Goal: Transaction & Acquisition: Purchase product/service

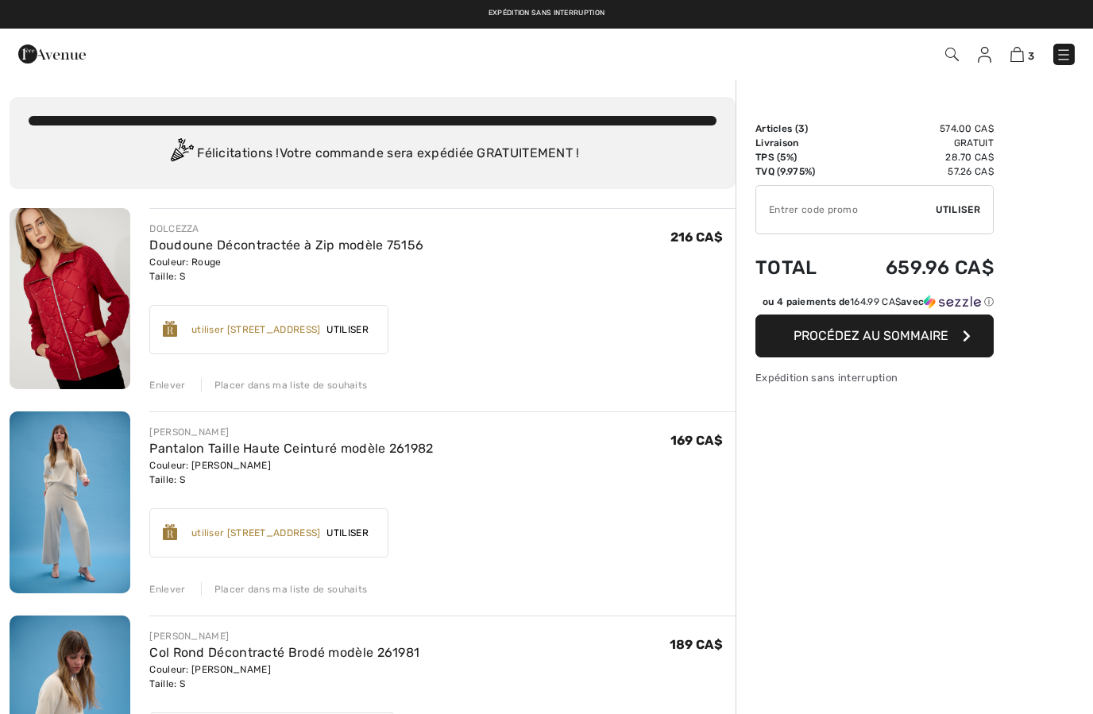
click at [946, 343] on span "Procédez au sommaire" at bounding box center [871, 335] width 155 height 15
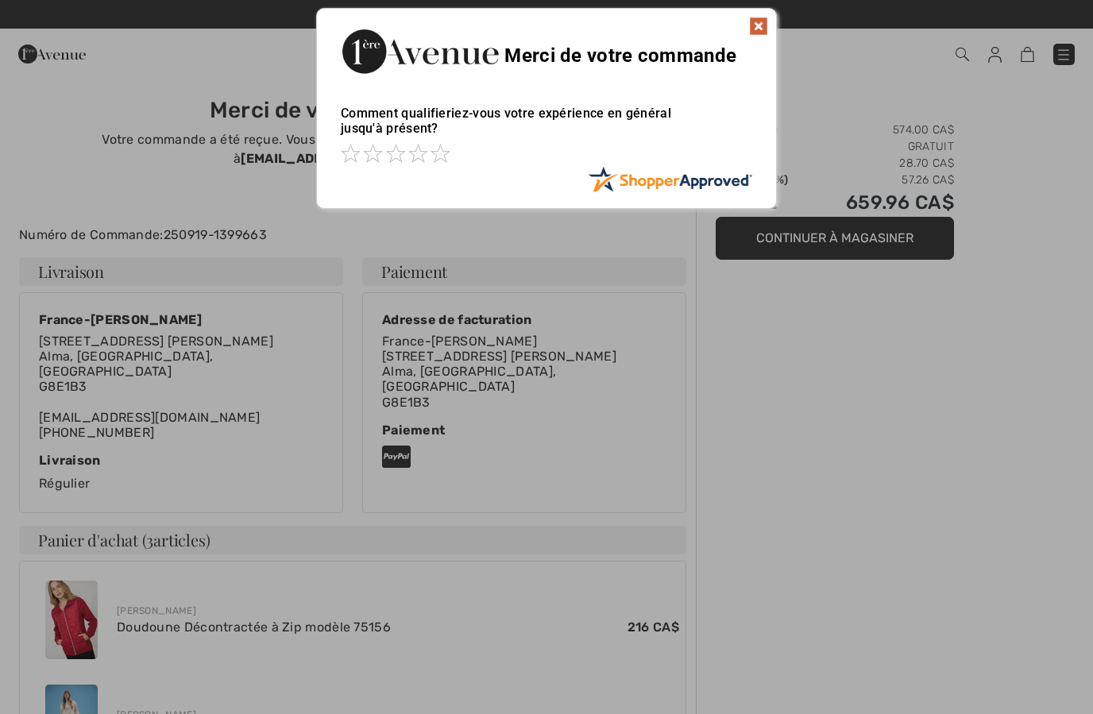
click at [759, 32] on img at bounding box center [758, 26] width 19 height 19
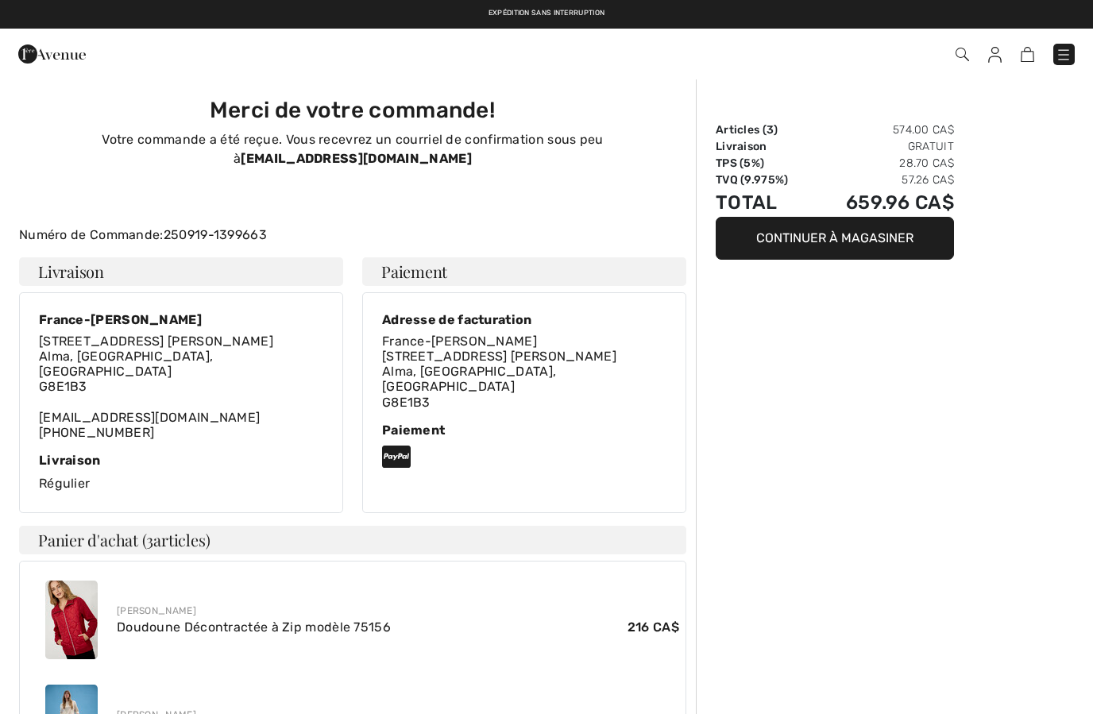
click at [59, 64] on img at bounding box center [52, 54] width 68 height 32
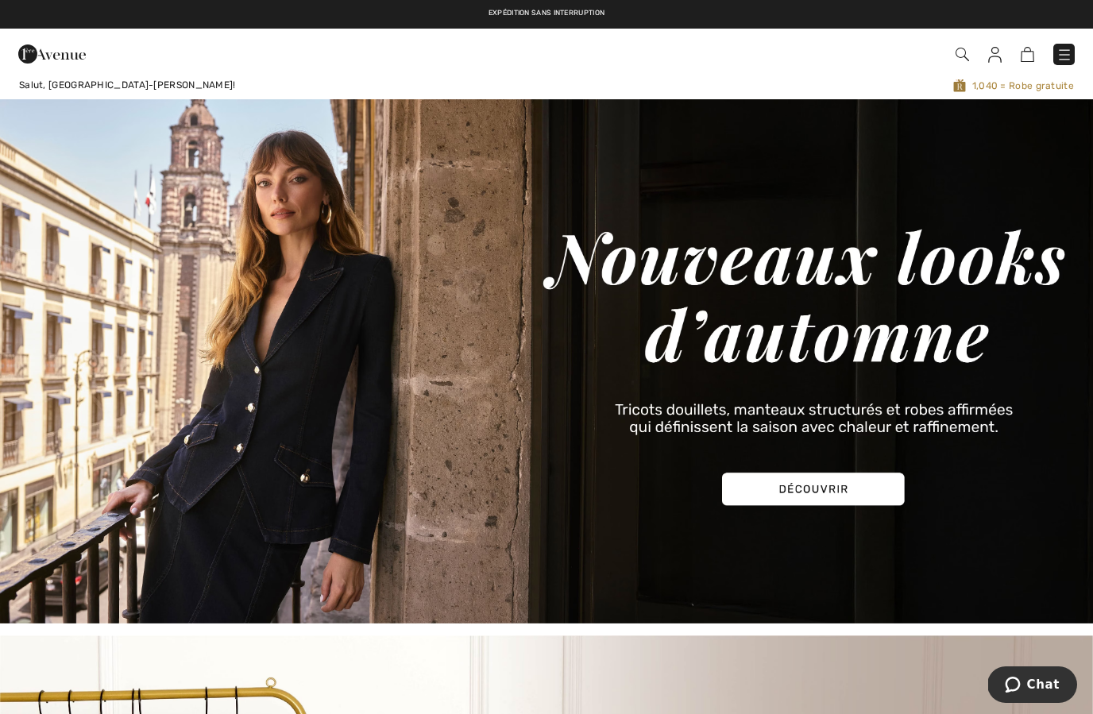
click at [827, 469] on img at bounding box center [546, 361] width 1093 height 524
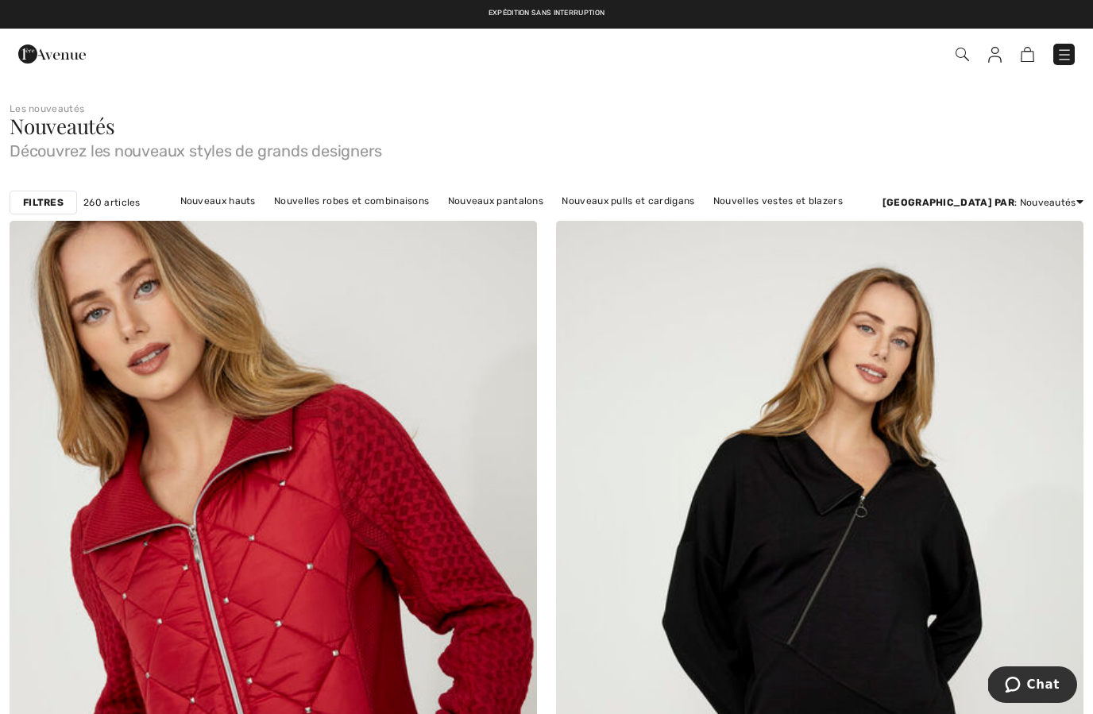
click at [989, 63] on link at bounding box center [995, 53] width 14 height 19
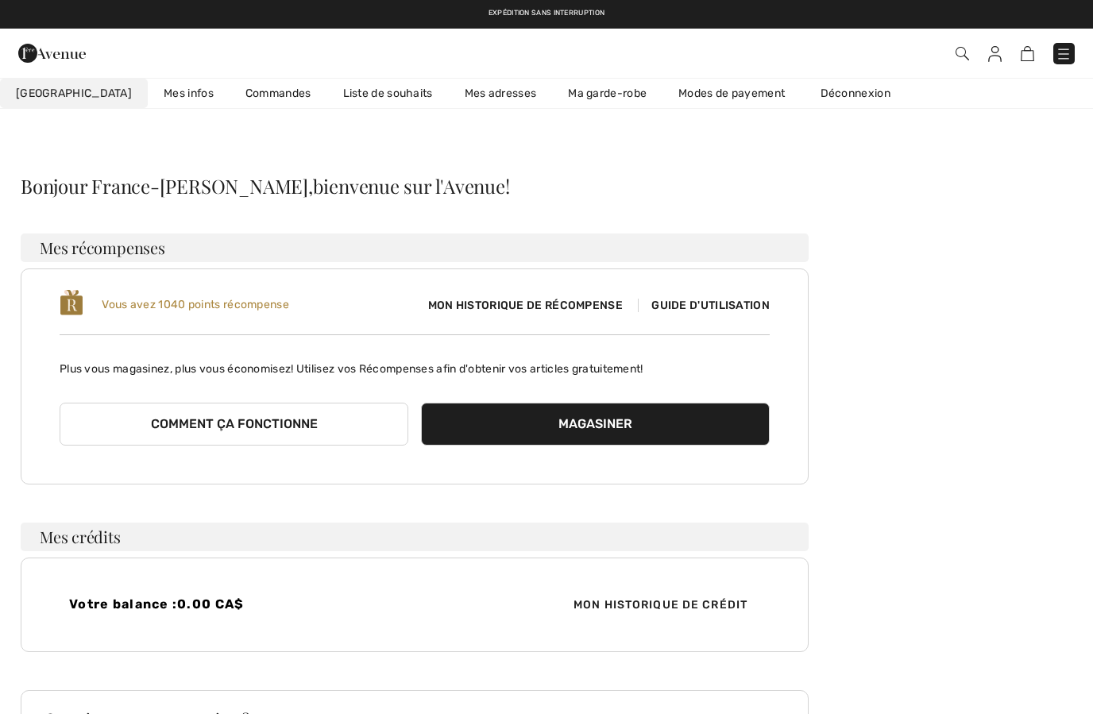
click at [243, 99] on link "Commandes" at bounding box center [279, 93] width 98 height 29
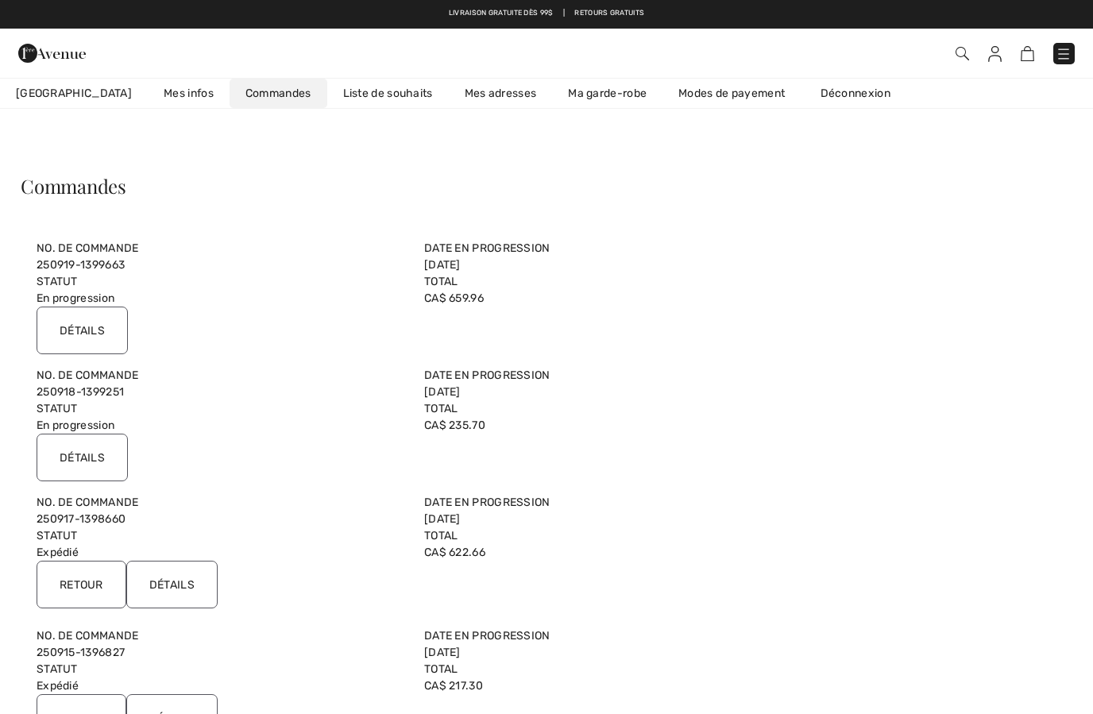
click at [161, 583] on input "Détails" at bounding box center [171, 585] width 91 height 48
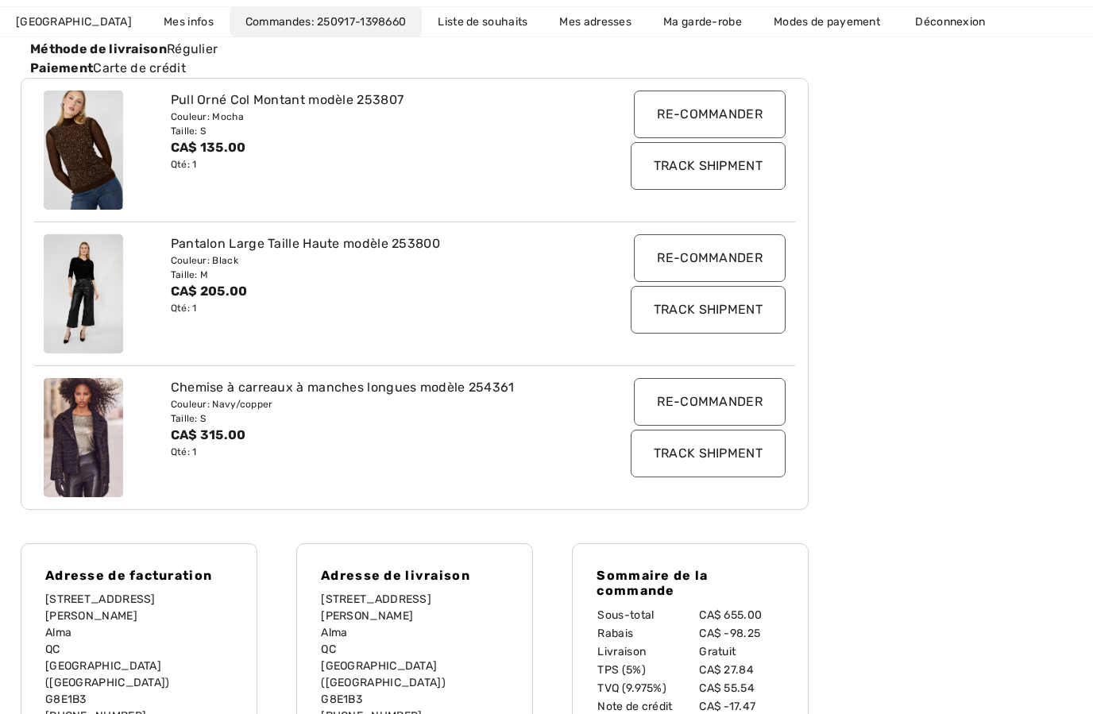
scroll to position [285, 0]
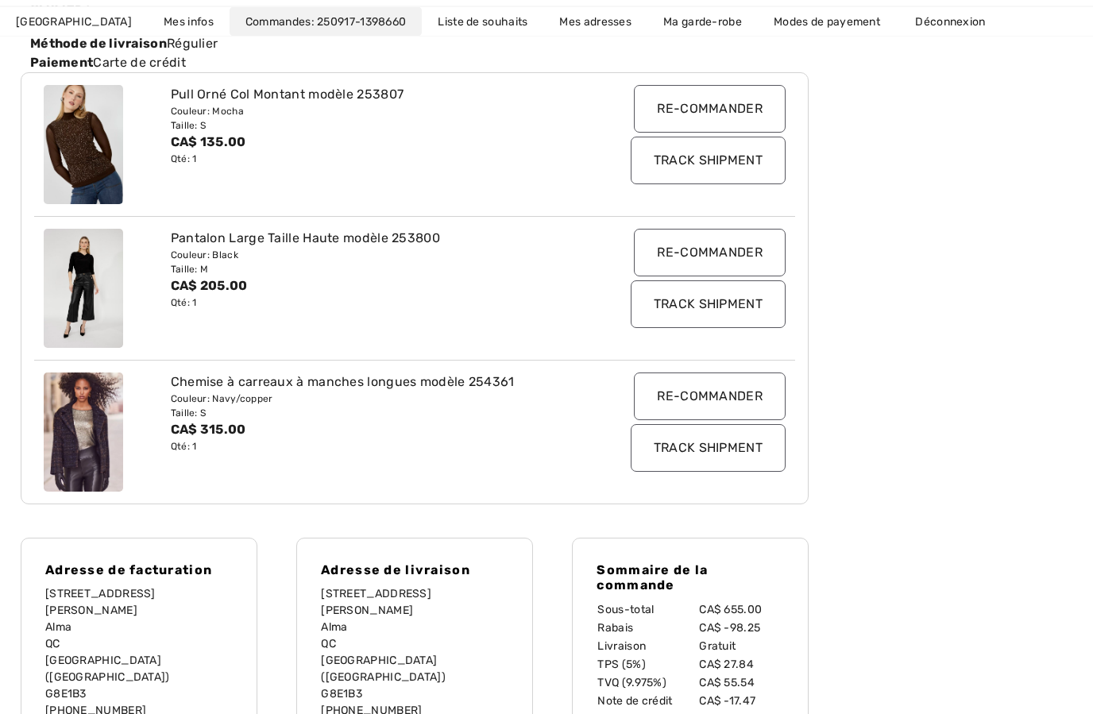
click at [307, 386] on div "Chemise à carreaux à manches longues modèle 254361" at bounding box center [383, 382] width 425 height 19
click at [111, 454] on img at bounding box center [83, 432] width 79 height 119
click at [332, 369] on div "Chemise à carreaux à manches longues modèle 254361 Couleur: Navy/copper Taille:…" at bounding box center [414, 432] width 761 height 144
click at [118, 461] on img at bounding box center [83, 432] width 79 height 119
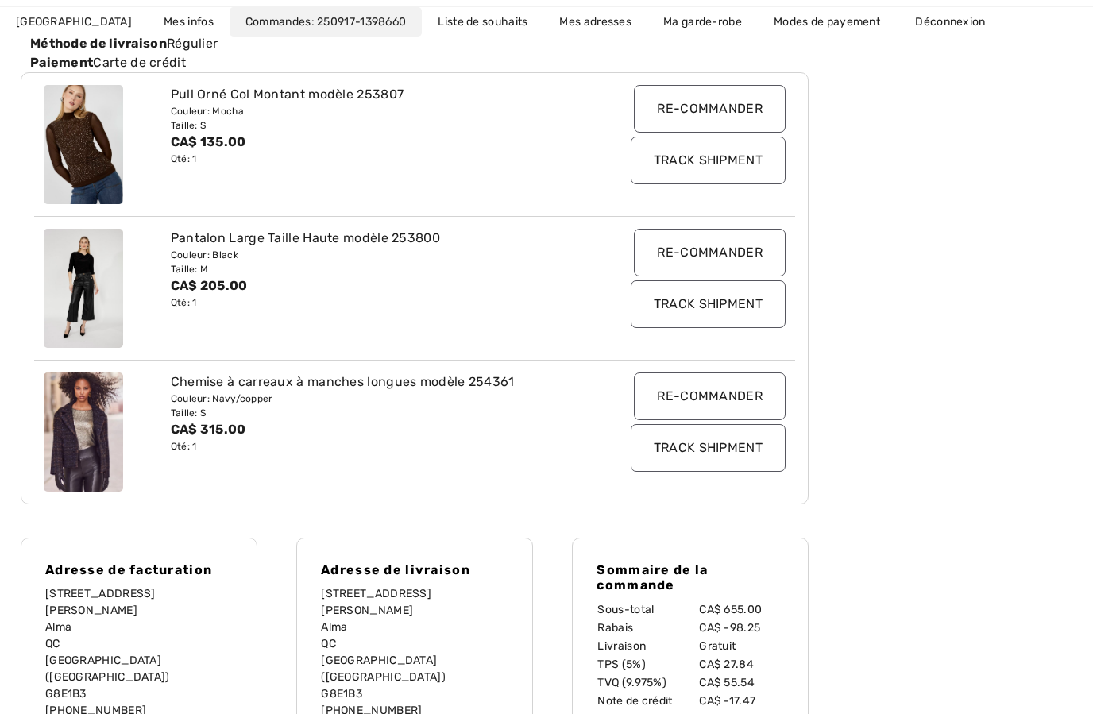
click at [695, 401] on input "Re-commander" at bounding box center [710, 397] width 152 height 48
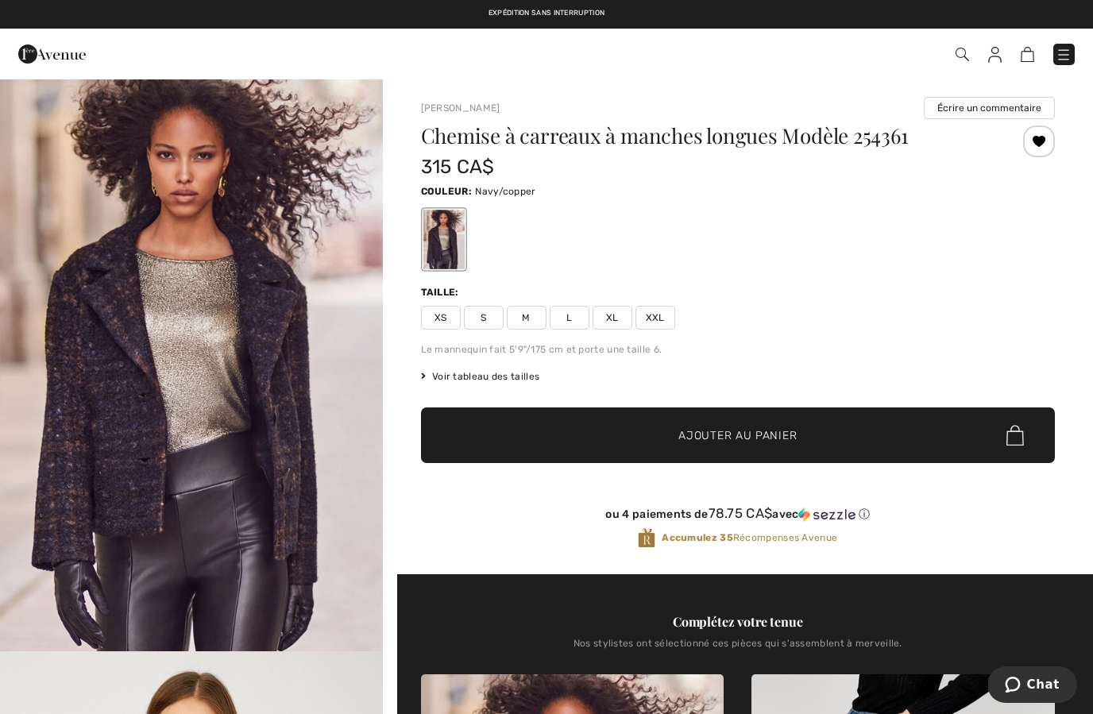
click at [487, 323] on span "S" at bounding box center [484, 318] width 40 height 24
click at [741, 426] on span "✔ Ajouté au panier Ajouter au panier" at bounding box center [738, 436] width 634 height 56
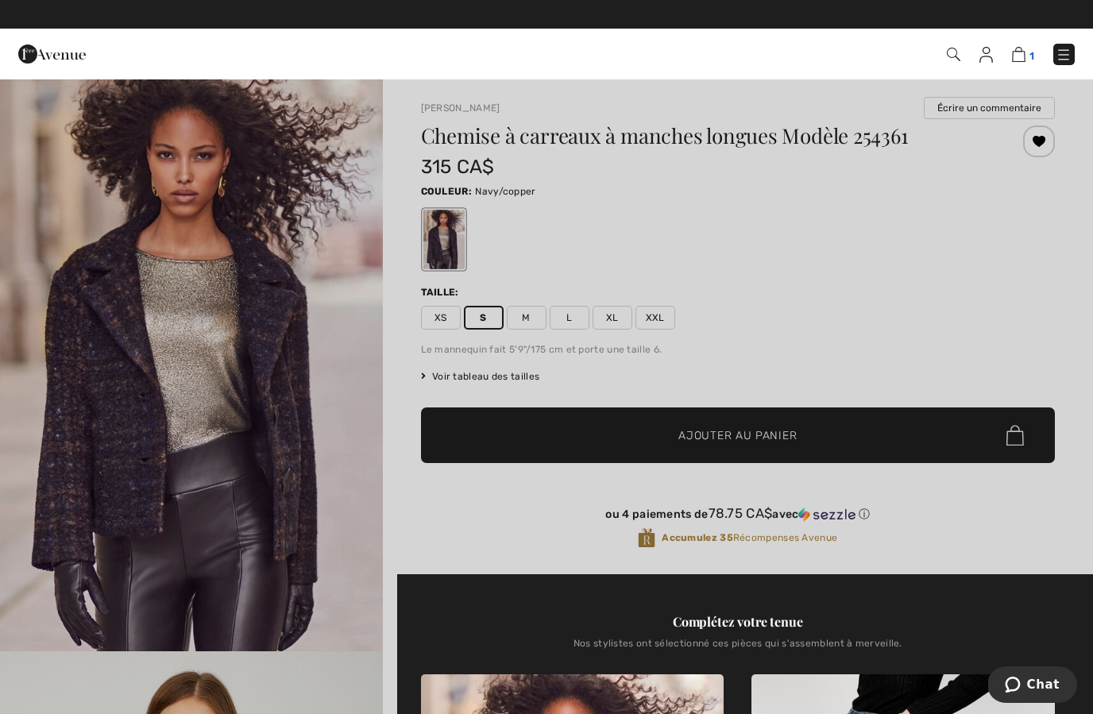
click at [1025, 62] on img at bounding box center [1019, 54] width 14 height 15
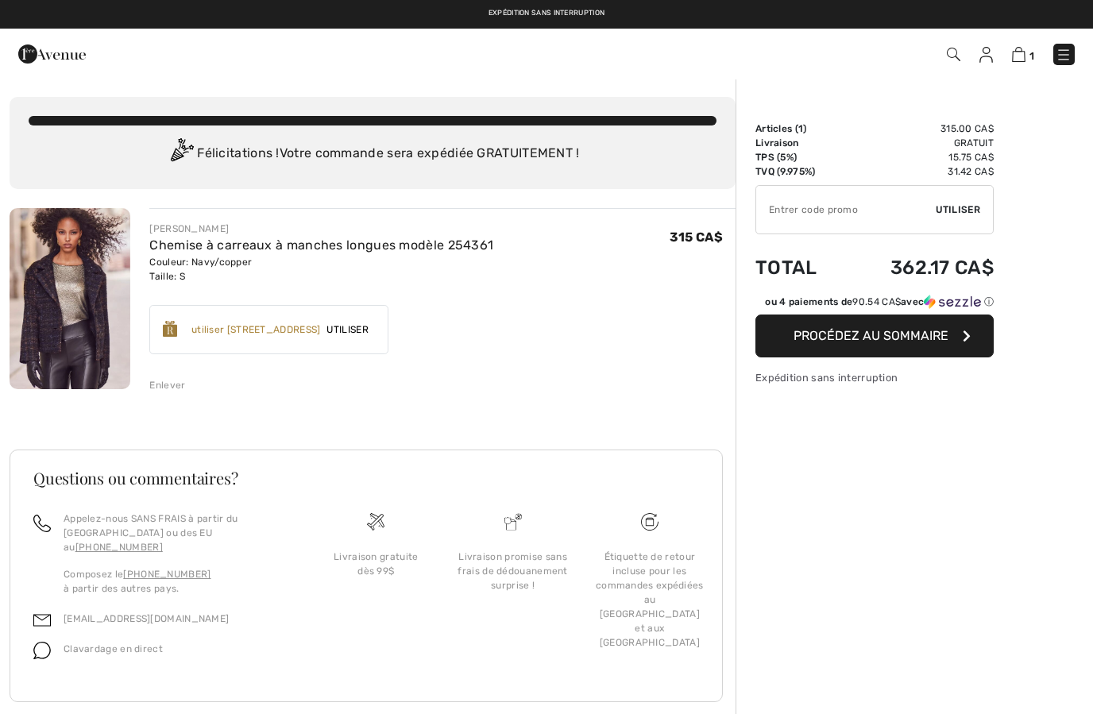
click at [48, 55] on img at bounding box center [52, 54] width 68 height 32
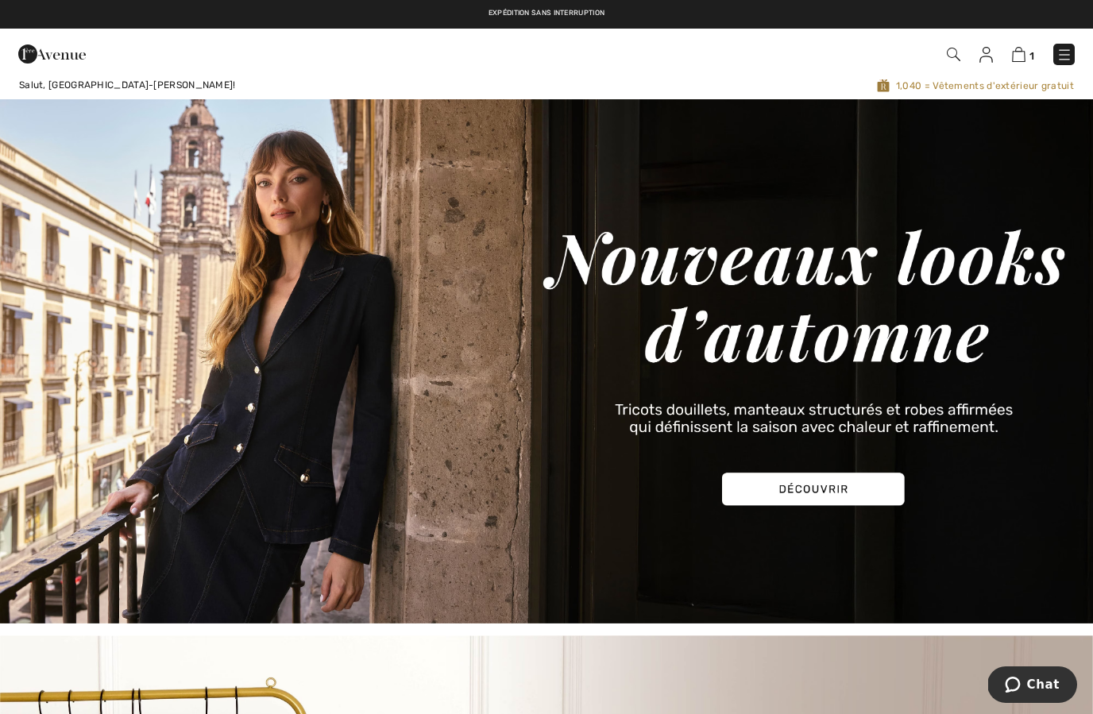
click at [56, 65] on img at bounding box center [52, 54] width 68 height 32
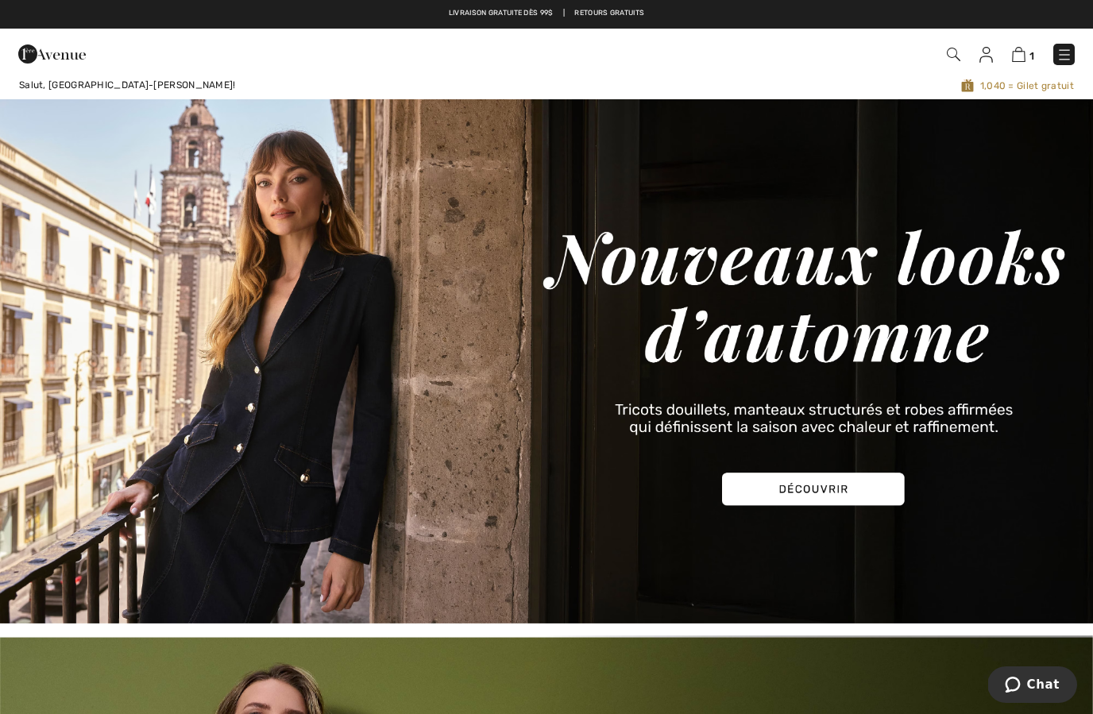
click at [1063, 62] on img at bounding box center [1065, 55] width 16 height 16
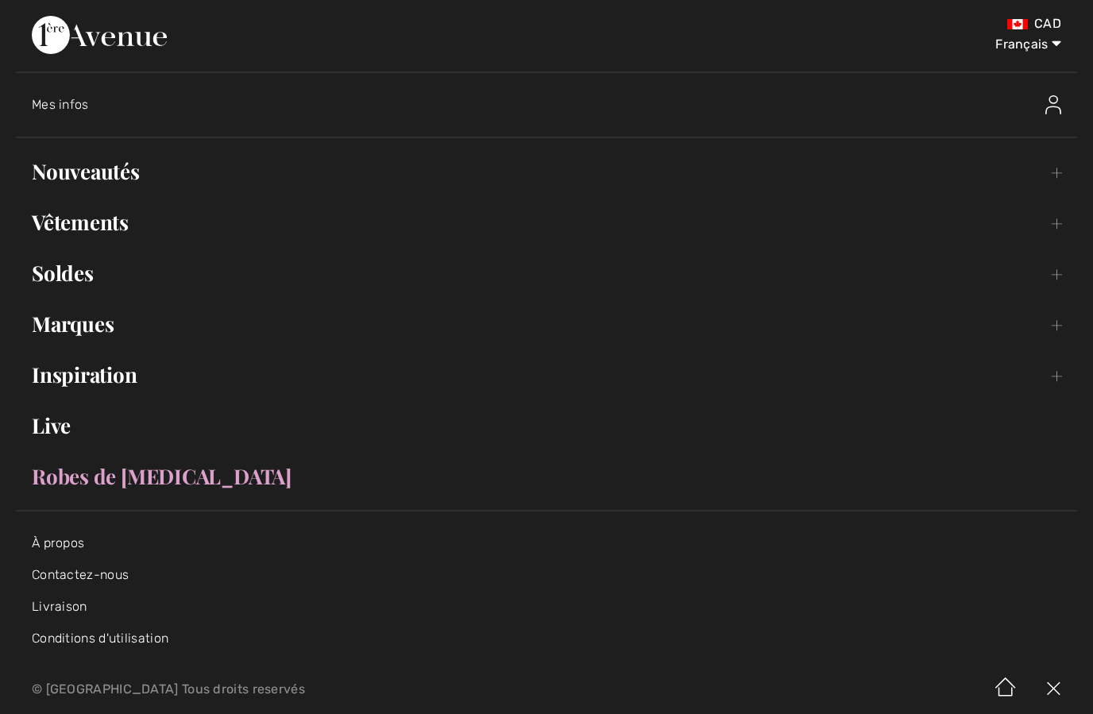
click at [1063, 217] on link "Vêtements Toggle submenu" at bounding box center [546, 222] width 1061 height 35
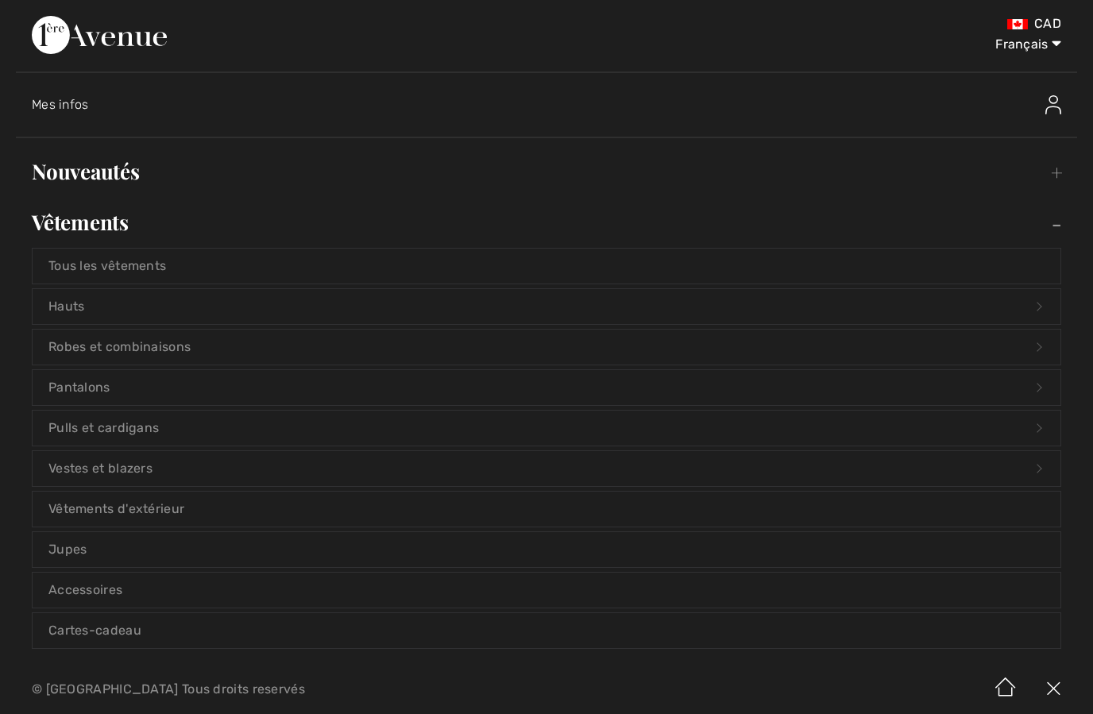
click at [164, 474] on link "Vestes et blazers Open submenu" at bounding box center [547, 468] width 1028 height 35
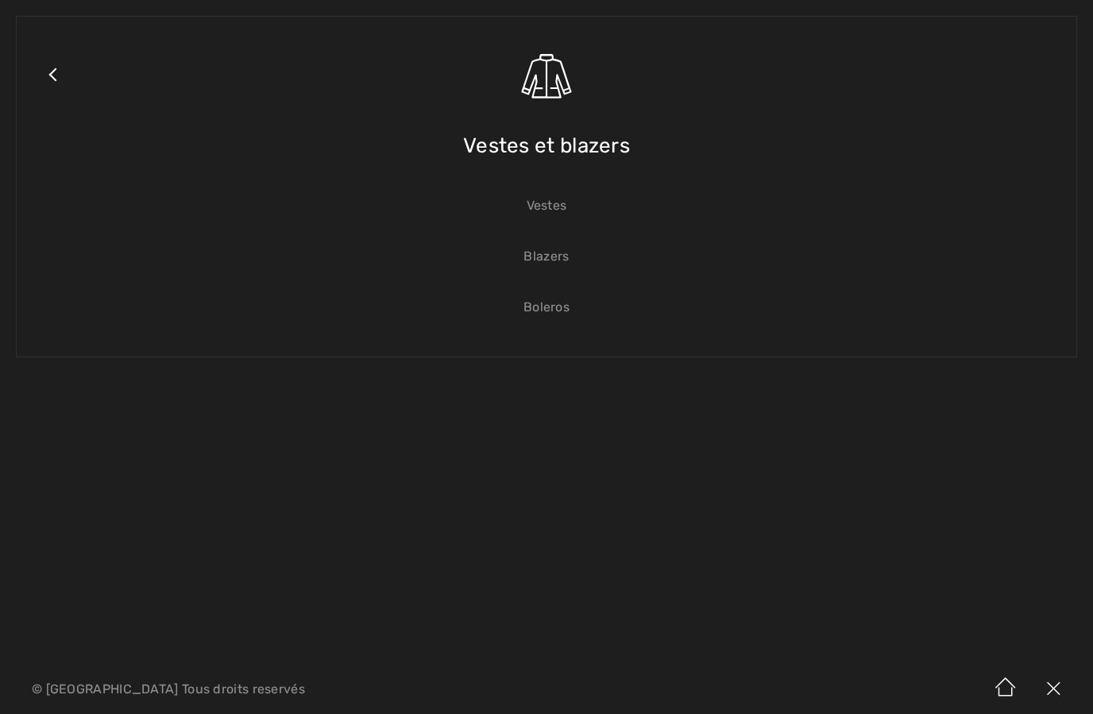
click at [561, 216] on link "Vestes" at bounding box center [547, 205] width 1028 height 35
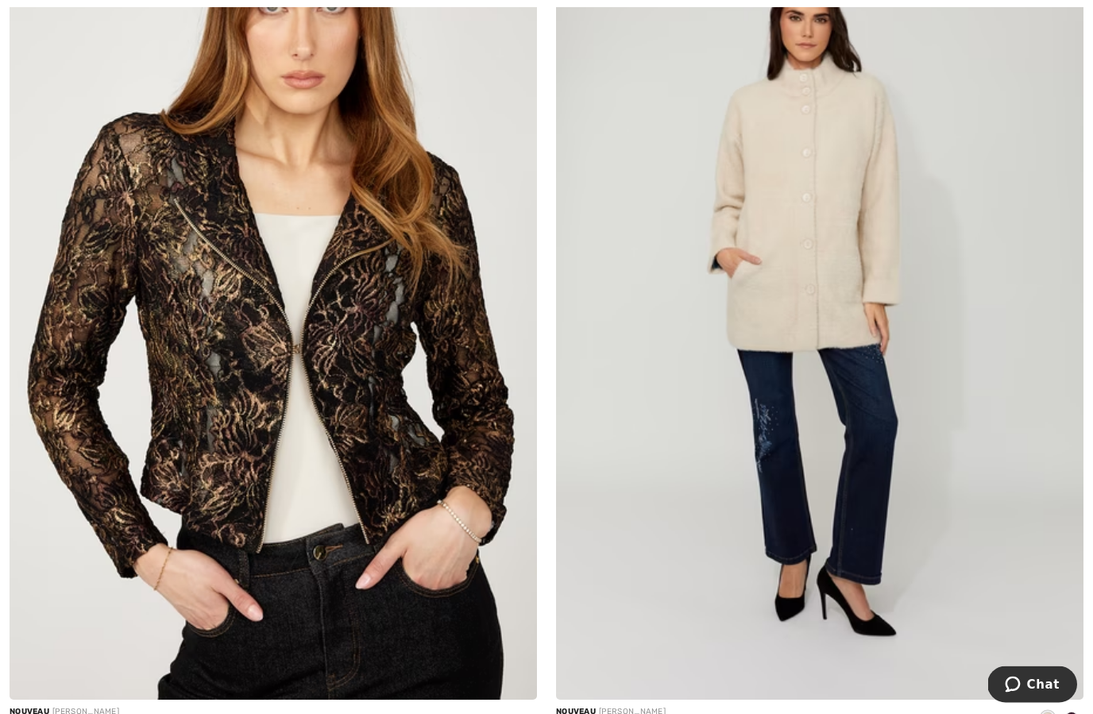
scroll to position [4559, 0]
click at [208, 298] on img at bounding box center [273, 304] width 527 height 791
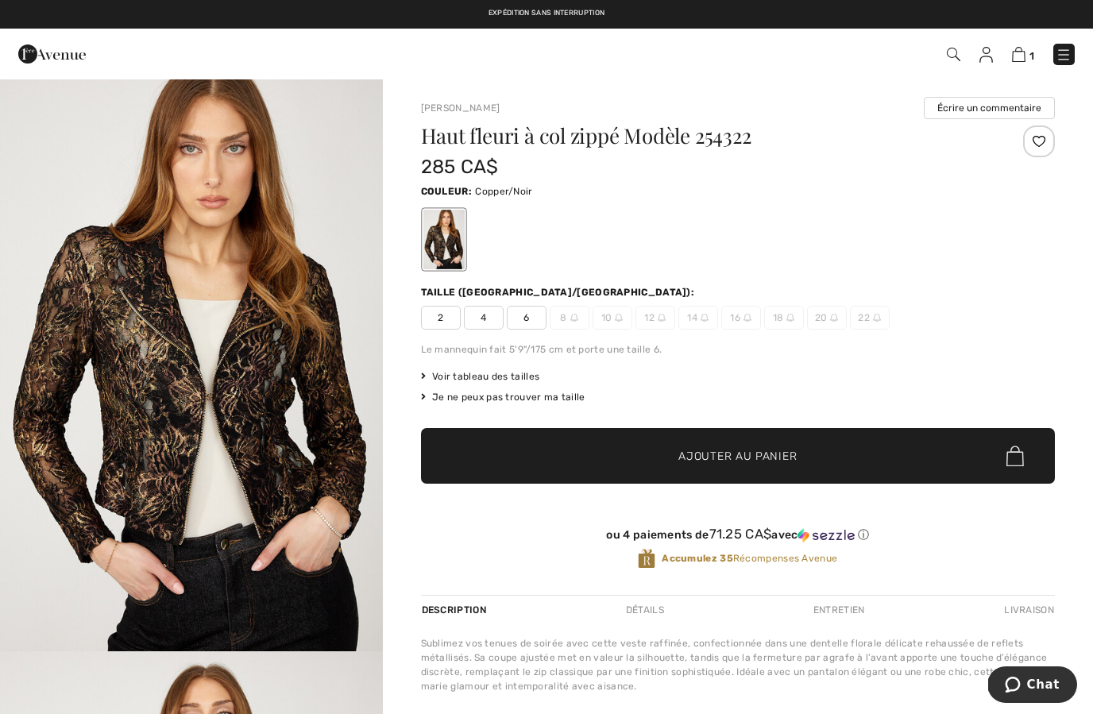
click at [530, 321] on span "6" at bounding box center [527, 318] width 40 height 24
click at [654, 429] on span "✔ Ajouté au panier Ajouter au panier" at bounding box center [738, 456] width 634 height 56
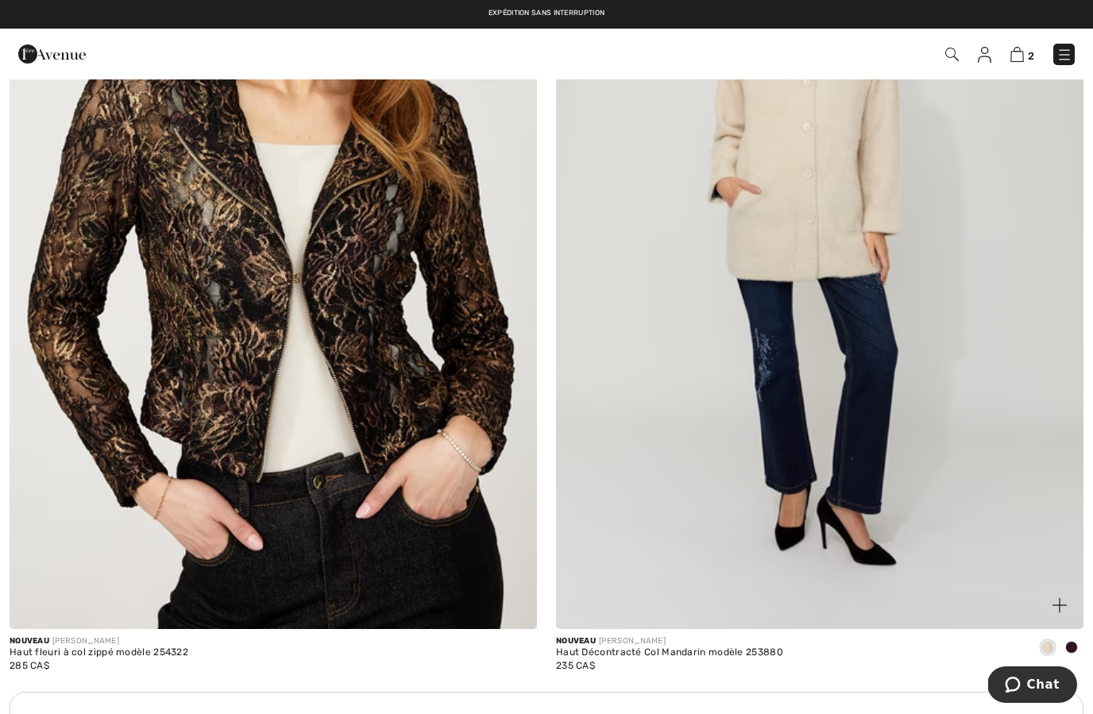
click at [806, 203] on img at bounding box center [819, 233] width 527 height 791
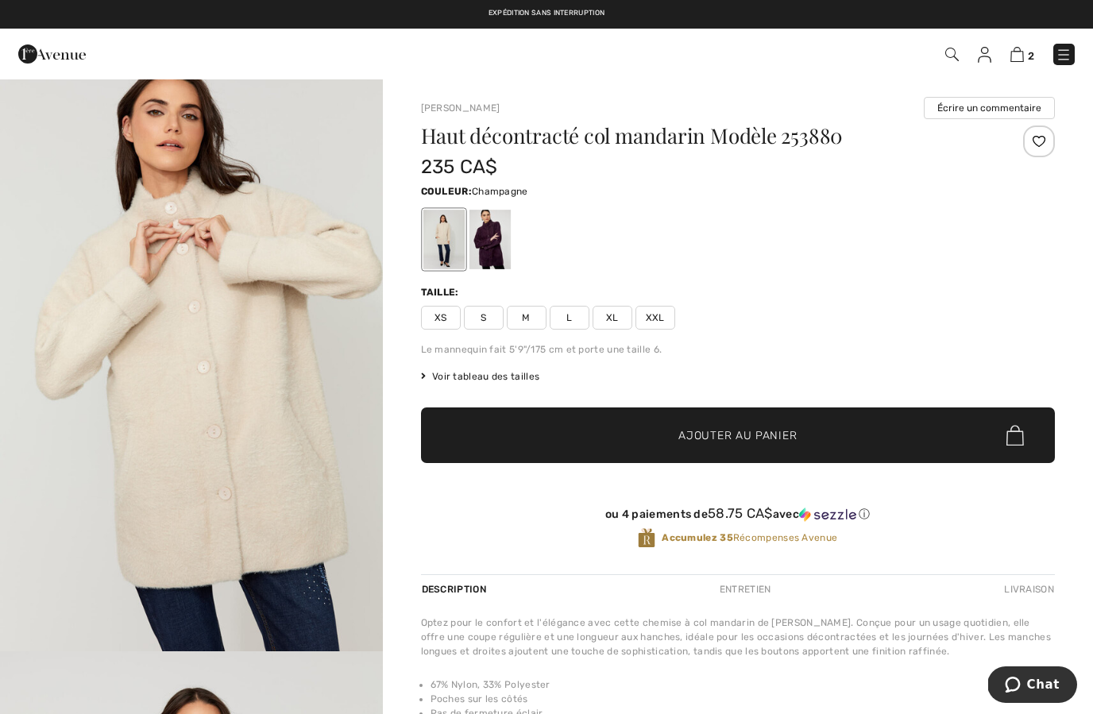
click at [487, 326] on span "S" at bounding box center [484, 318] width 40 height 24
click at [527, 323] on span "M" at bounding box center [527, 318] width 40 height 24
click at [765, 457] on span "✔ Ajouté au panier Ajouter au panier" at bounding box center [738, 436] width 634 height 56
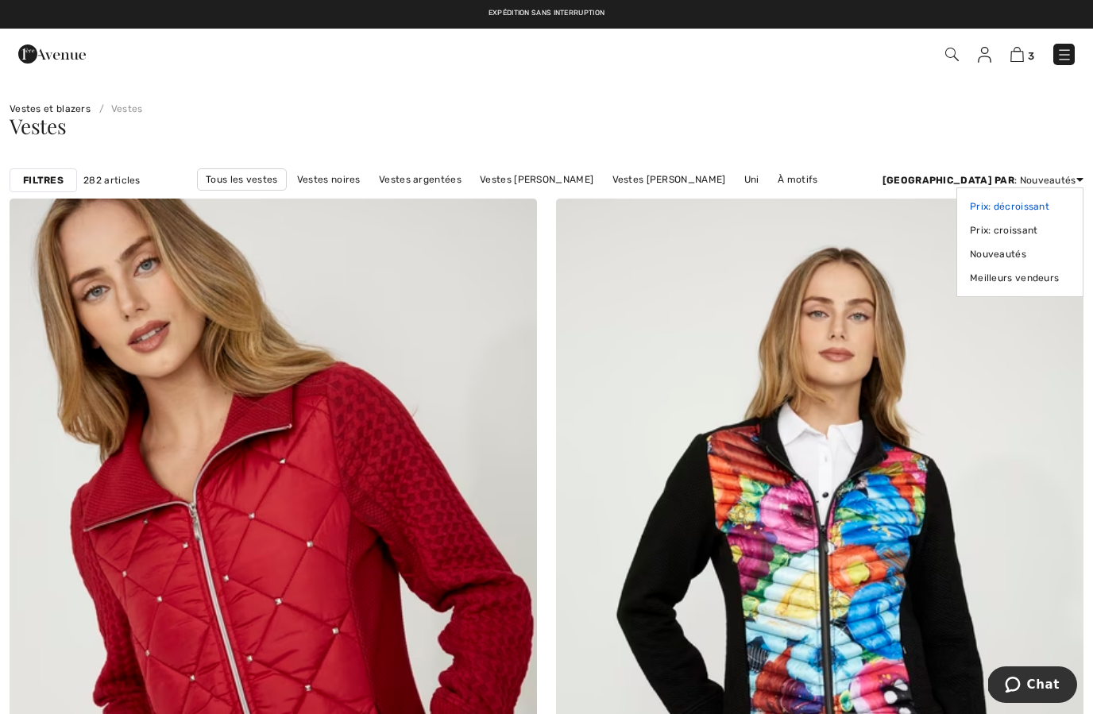
click at [1022, 214] on link "Prix: décroissant" at bounding box center [1020, 207] width 100 height 24
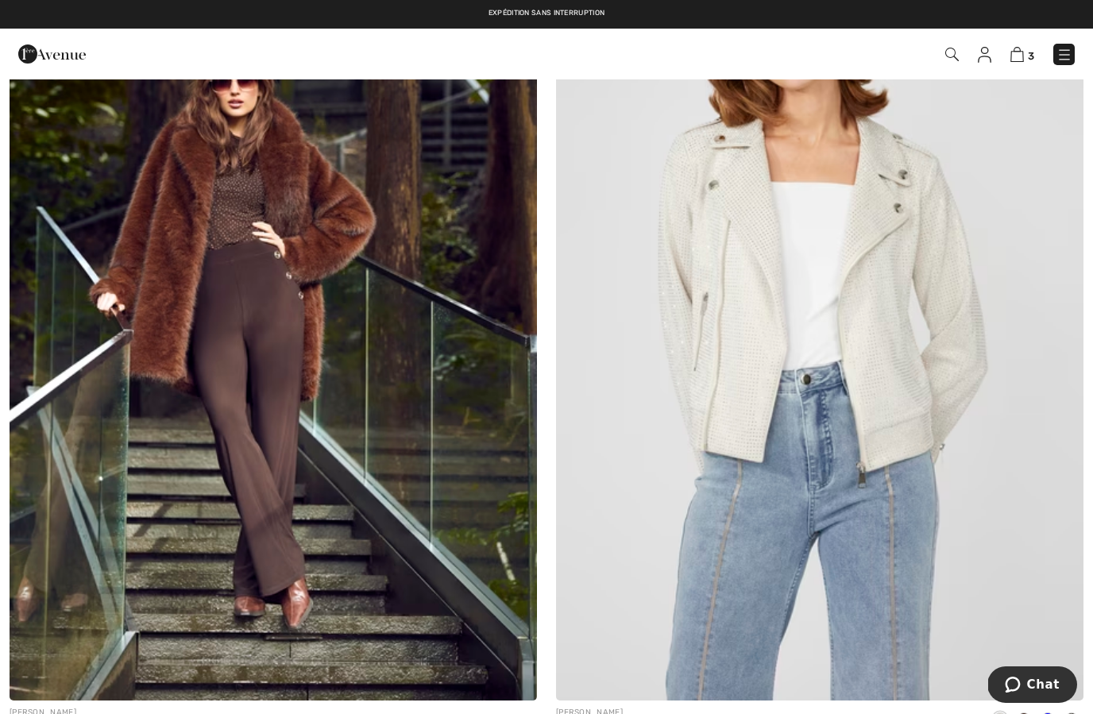
scroll to position [1978, 0]
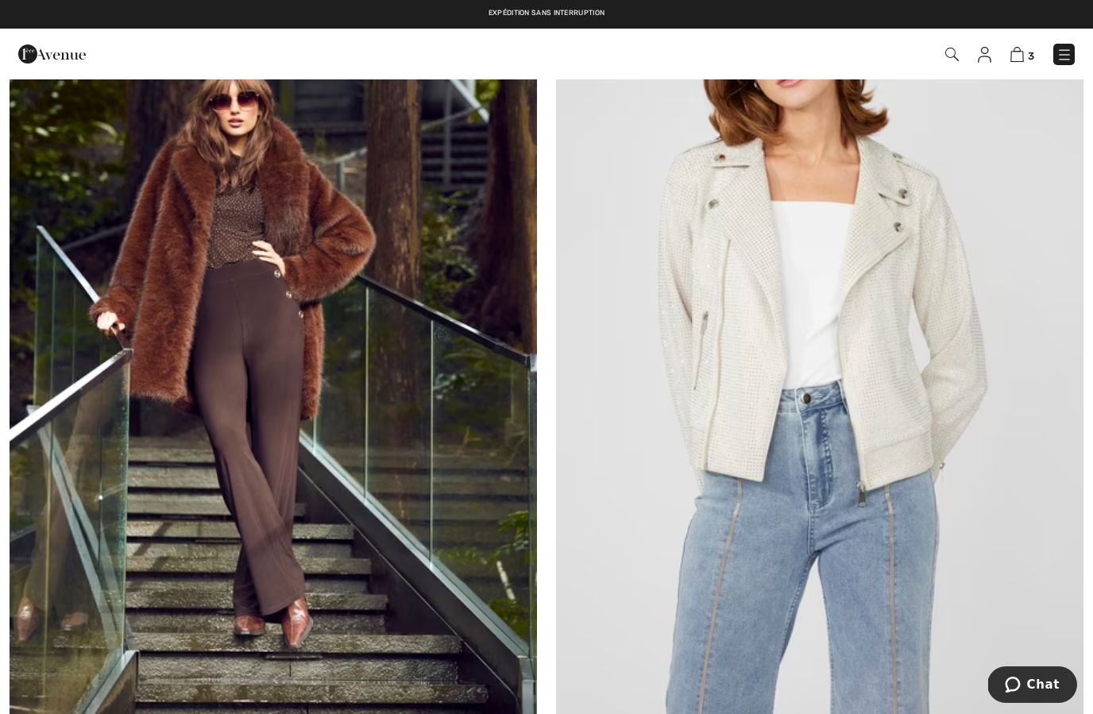
click at [918, 422] on img at bounding box center [819, 324] width 527 height 791
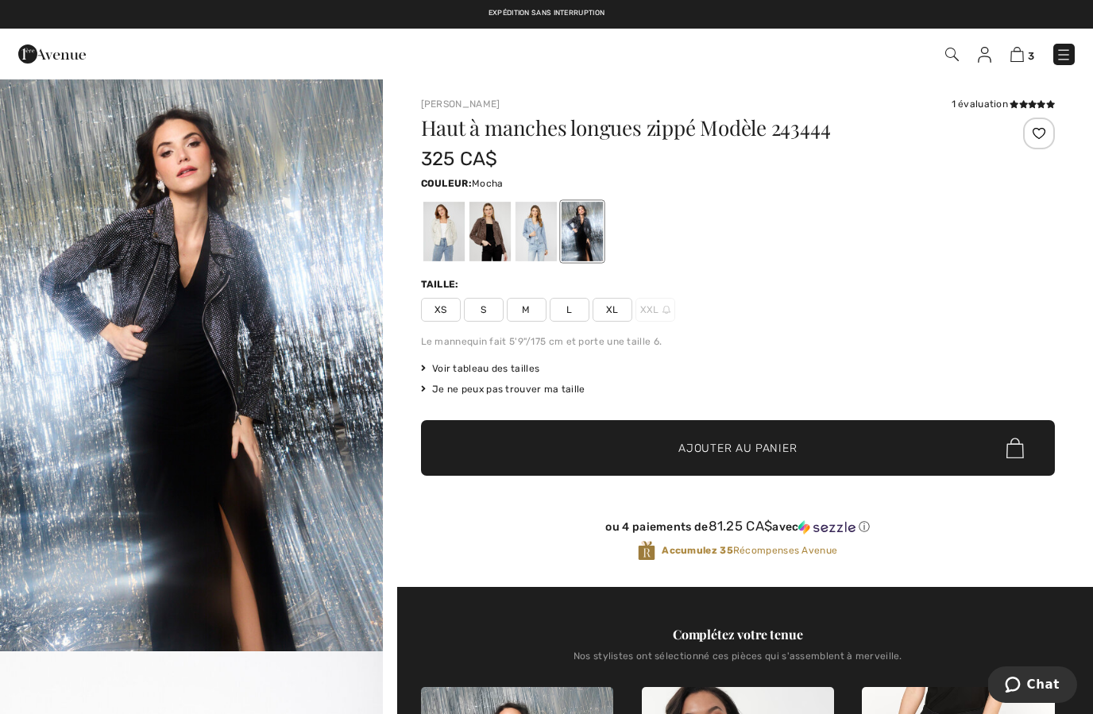
click at [493, 234] on div at bounding box center [489, 232] width 41 height 60
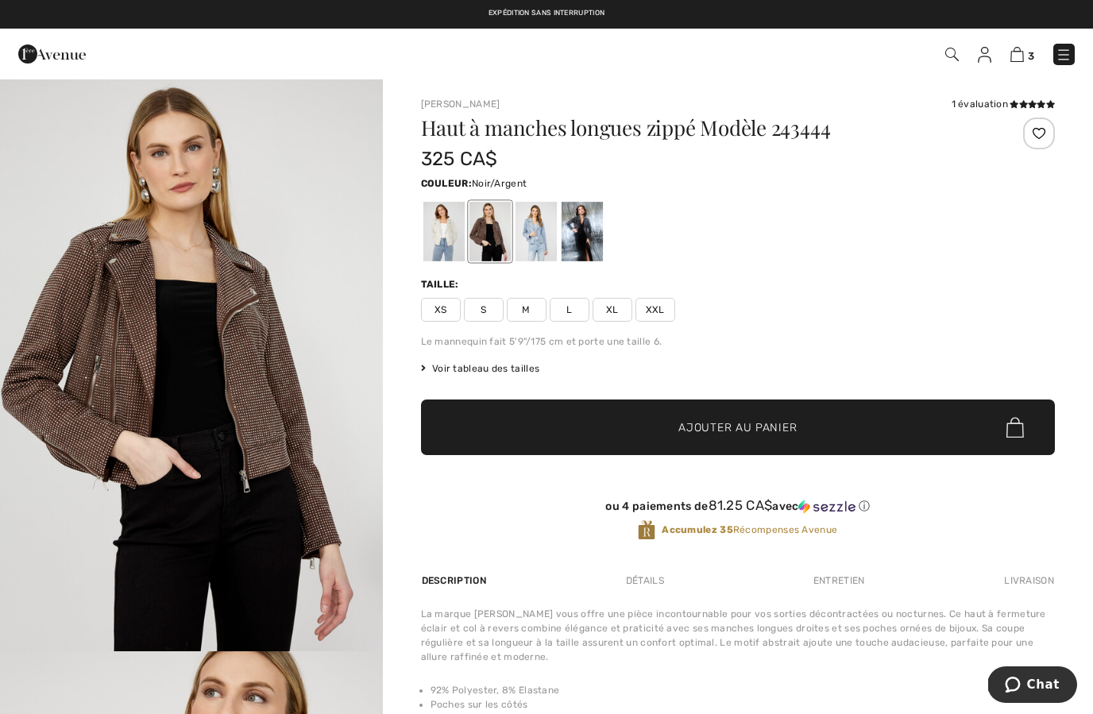
click at [588, 234] on div at bounding box center [581, 232] width 41 height 60
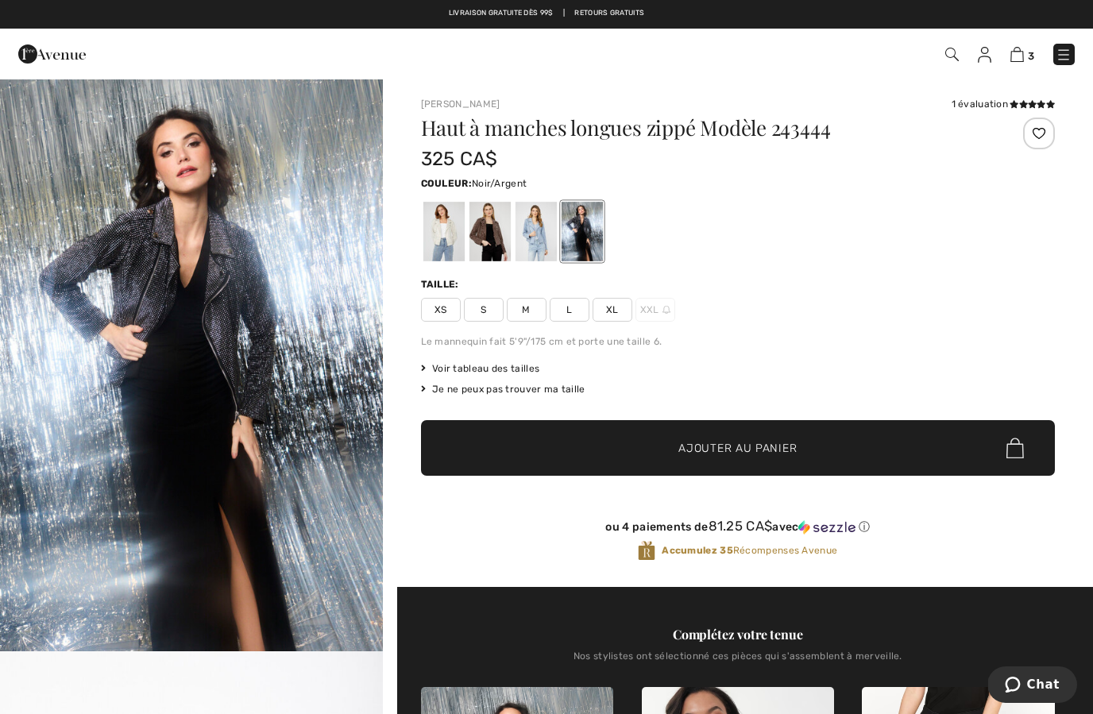
click at [491, 299] on span "S" at bounding box center [484, 310] width 40 height 24
click at [844, 446] on span "✔ Ajouté au panier Ajouter au panier" at bounding box center [738, 448] width 634 height 56
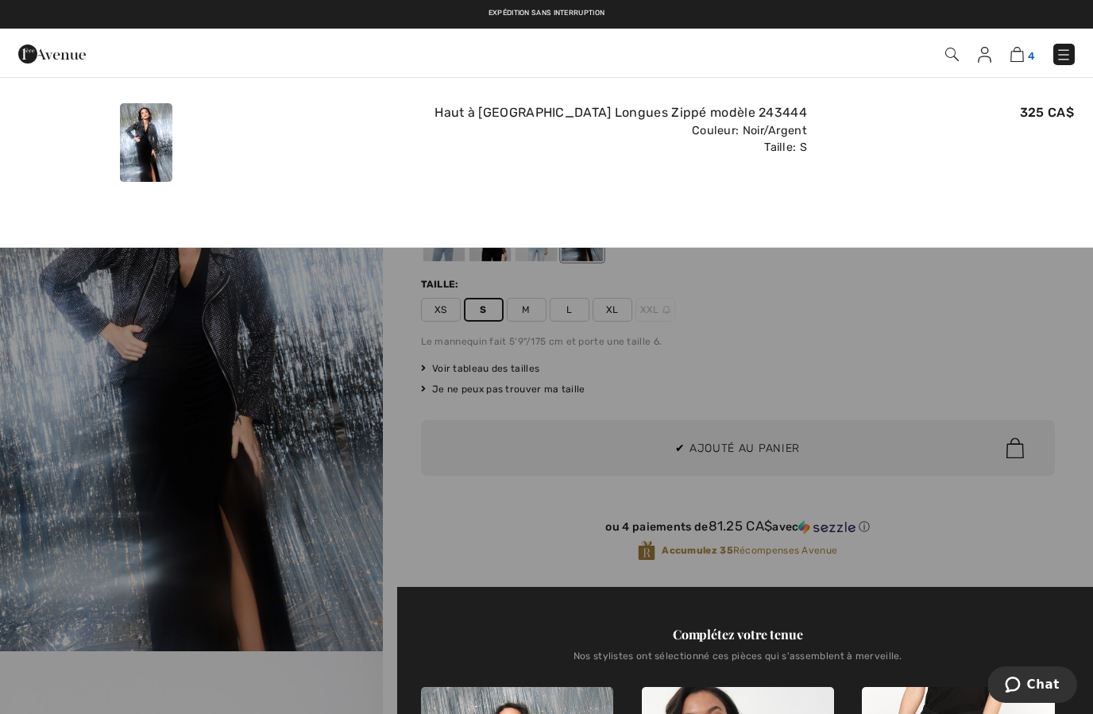
click at [1022, 49] on img at bounding box center [1017, 54] width 14 height 15
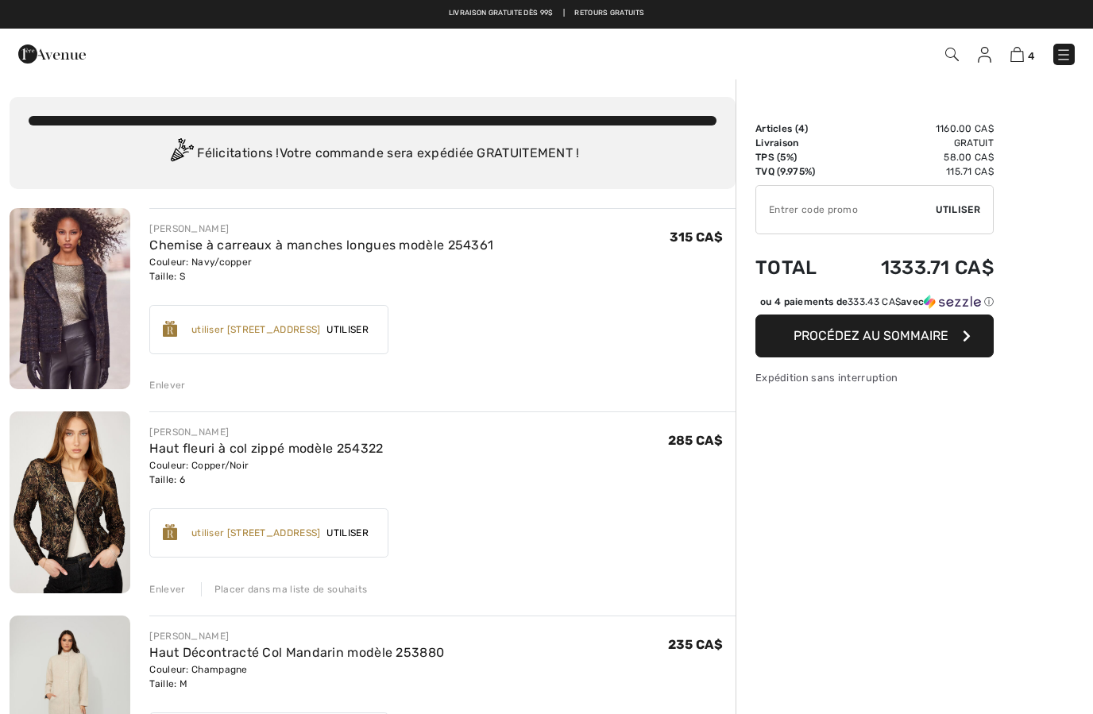
click at [176, 389] on div "Enlever" at bounding box center [167, 385] width 36 height 14
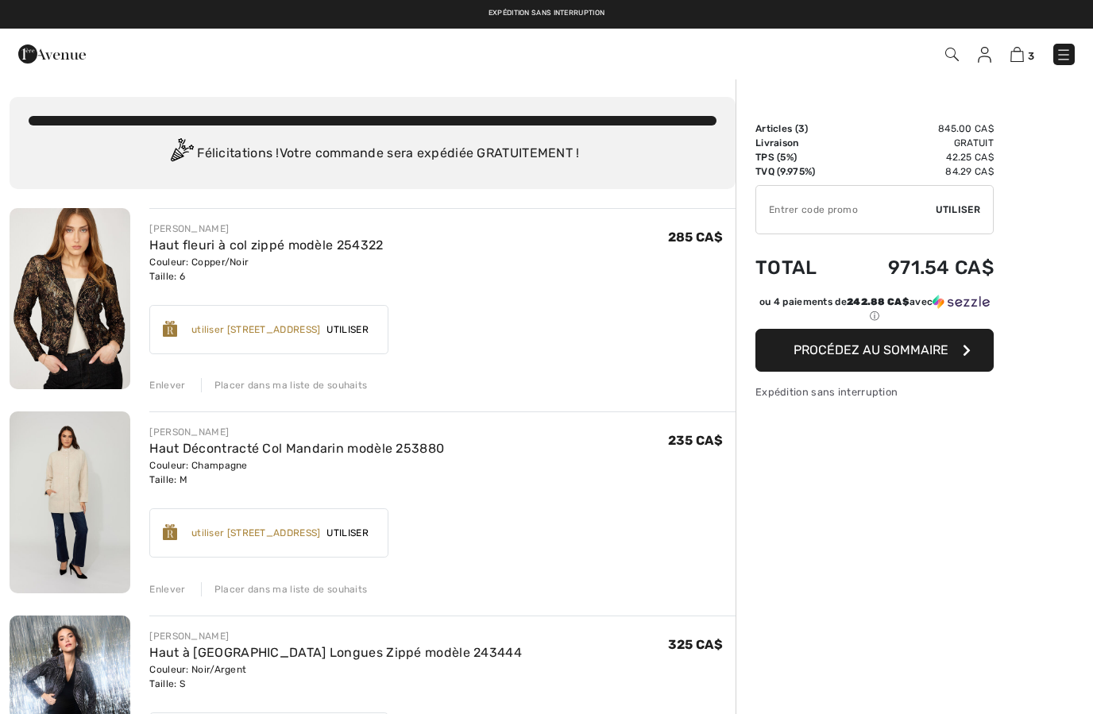
click at [167, 396] on div "[PERSON_NAME] Haut fleuri à col zippé modèle 254322 Couleur: Copper/Noir Taille…" at bounding box center [373, 678] width 726 height 941
click at [161, 396] on div "[PERSON_NAME] Haut fleuri à col zippé modèle 254322 Couleur: Copper/Noir Taille…" at bounding box center [373, 678] width 726 height 941
click at [177, 386] on div "Enlever" at bounding box center [167, 385] width 36 height 14
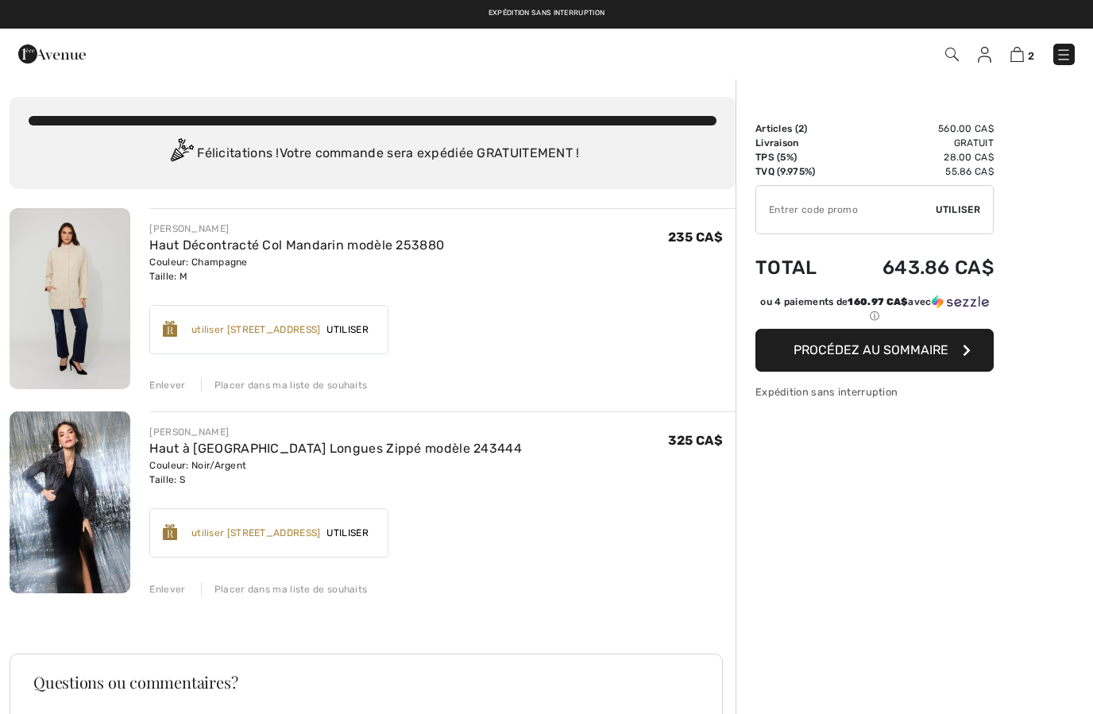
click at [177, 392] on div "Enlever" at bounding box center [167, 385] width 36 height 14
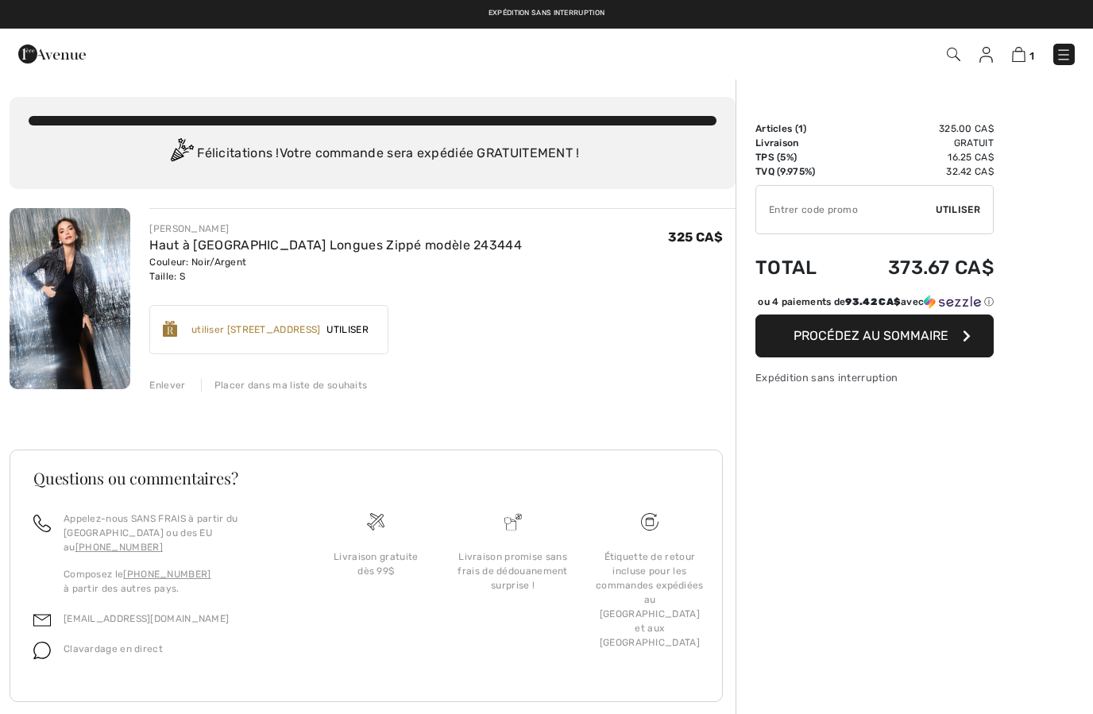
click at [174, 393] on div "[PERSON_NAME] Haut à [GEOGRAPHIC_DATA] Longues Zippé modèle 243444 Couleur: Noi…" at bounding box center [373, 475] width 726 height 534
click at [172, 400] on div "[PERSON_NAME] Haut à [GEOGRAPHIC_DATA] Longues Zippé modèle 243444 Couleur: Noi…" at bounding box center [373, 475] width 726 height 534
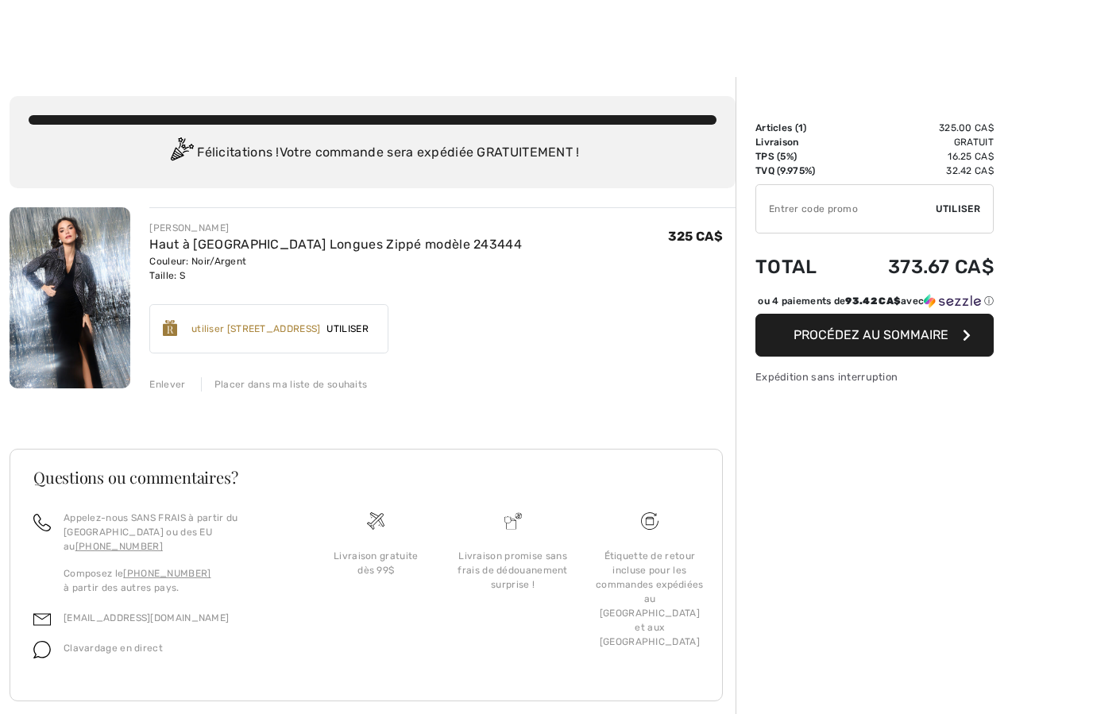
click at [146, 394] on div "[PERSON_NAME] Haut à [GEOGRAPHIC_DATA] Longues Zippé modèle 243444 Couleur: Noi…" at bounding box center [373, 474] width 726 height 534
click at [173, 388] on div "Enlever" at bounding box center [167, 384] width 36 height 14
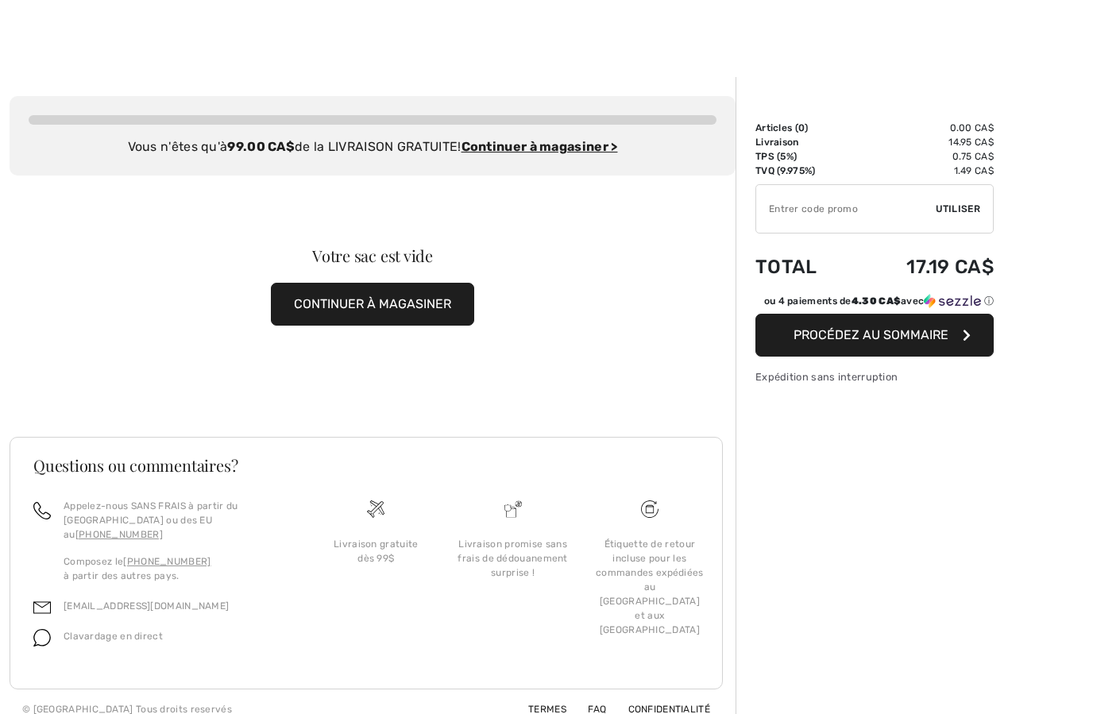
scroll to position [0, 0]
